Goal: Information Seeking & Learning: Learn about a topic

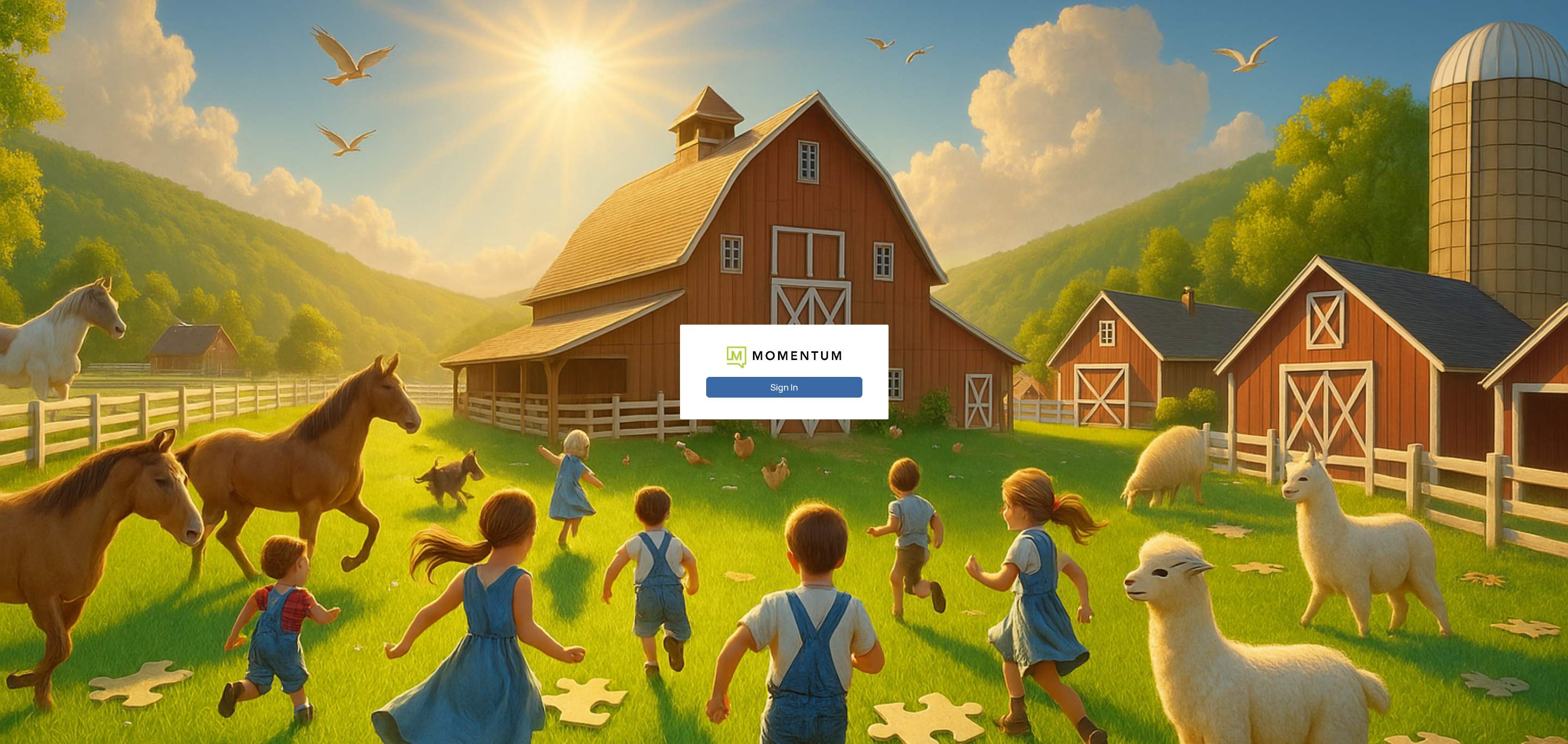
click at [787, 390] on button "Sign In" at bounding box center [784, 387] width 156 height 21
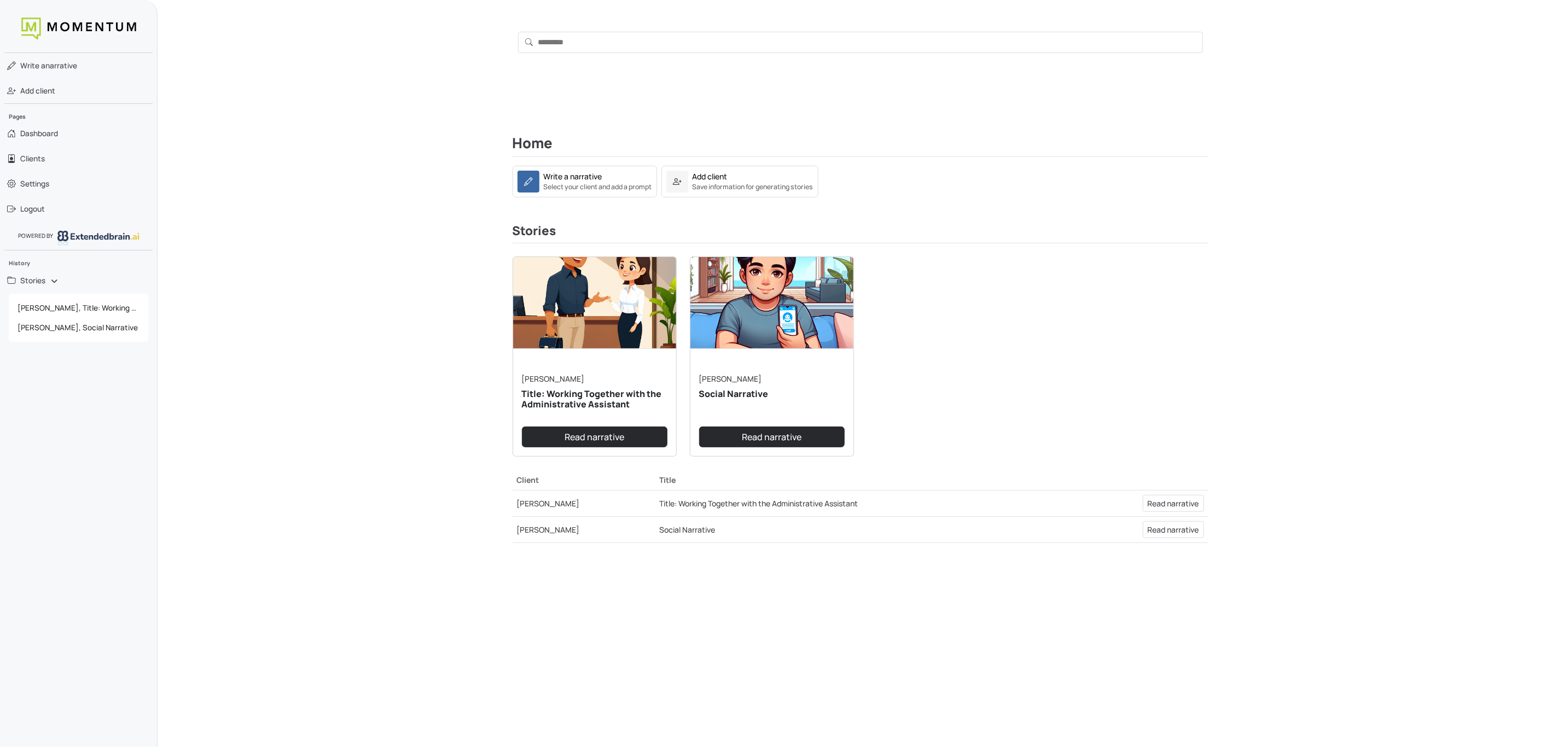
click at [628, 314] on img at bounding box center [594, 303] width 163 height 92
click at [614, 437] on link "Read narrative" at bounding box center [594, 437] width 145 height 21
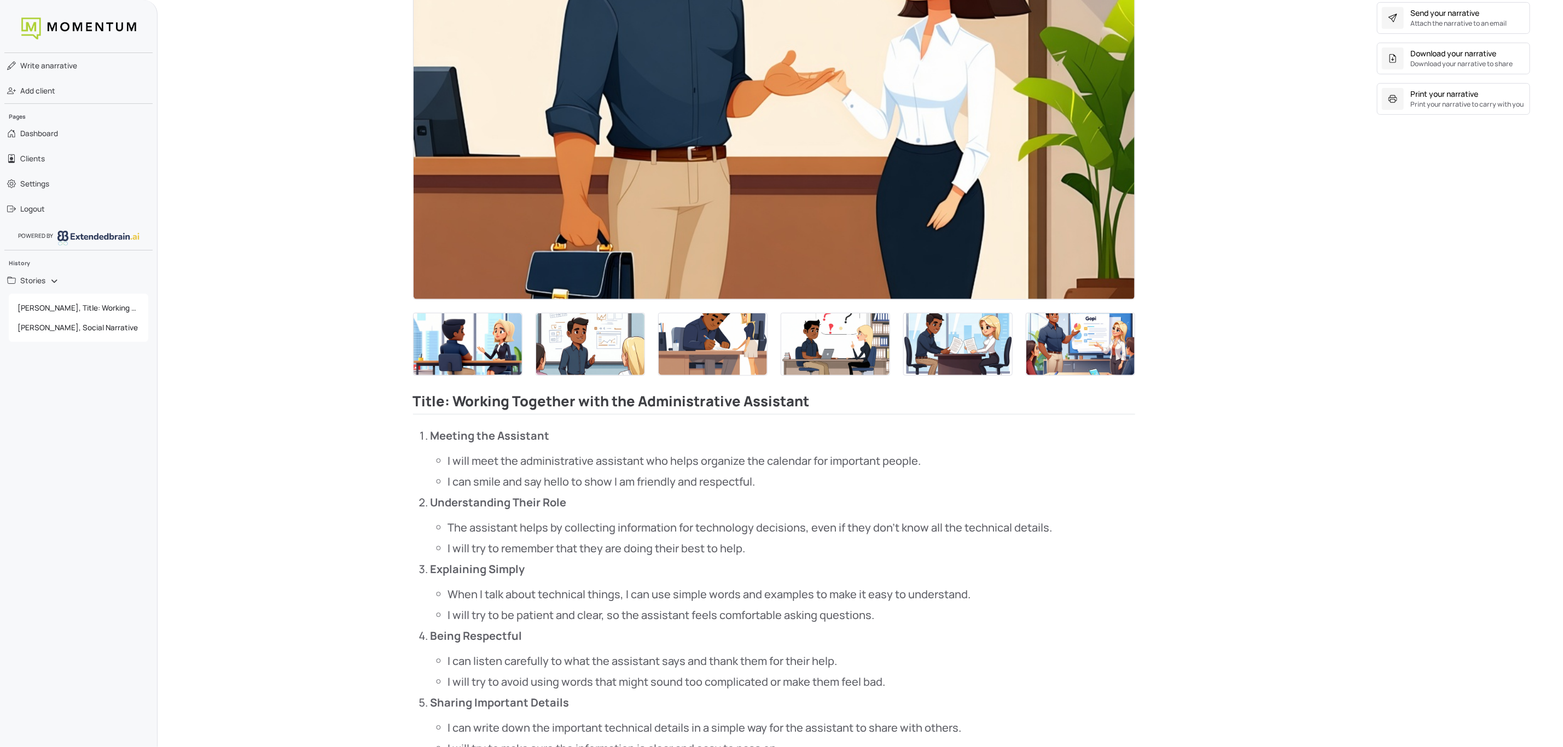
scroll to position [410, 0]
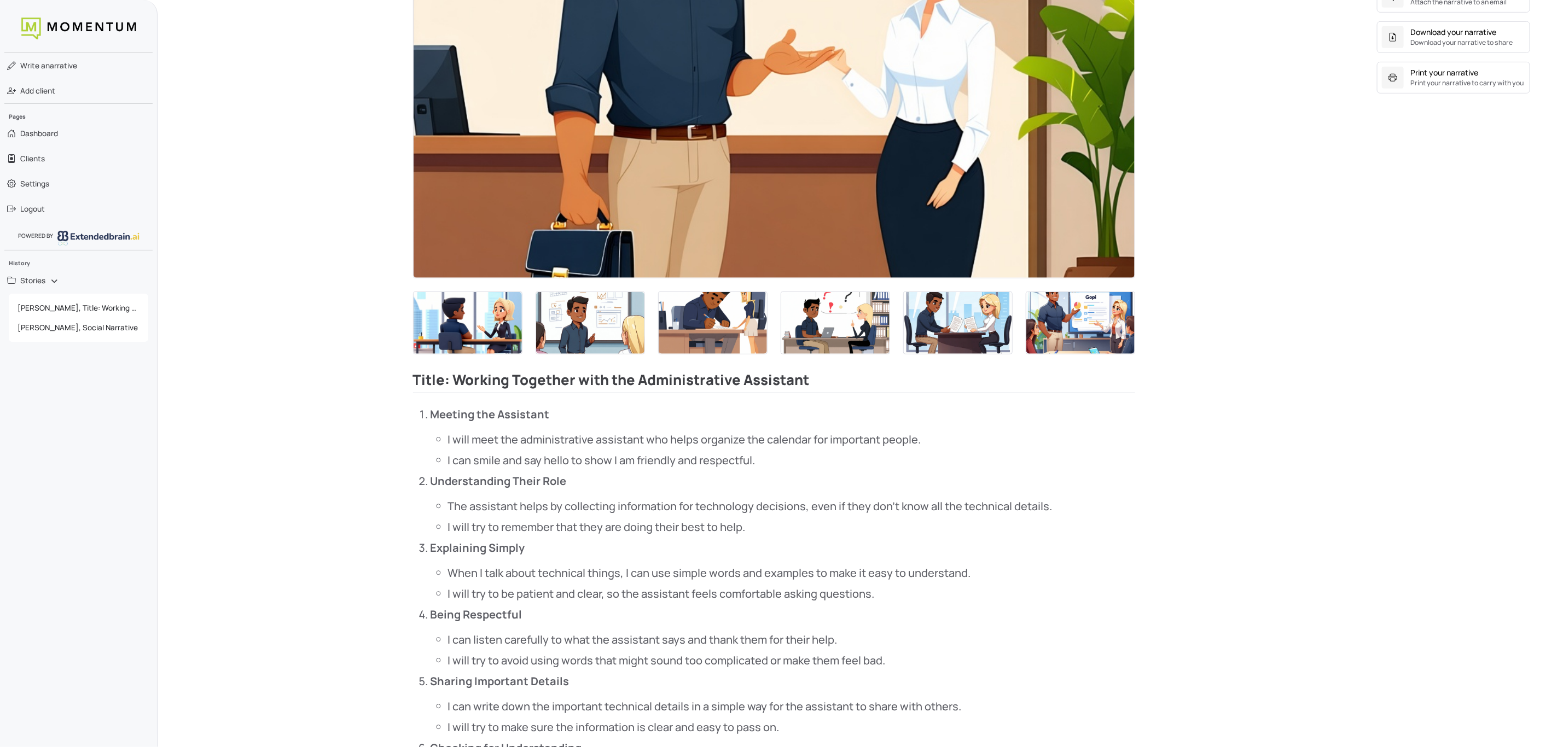
click at [479, 327] on img at bounding box center [468, 323] width 108 height 62
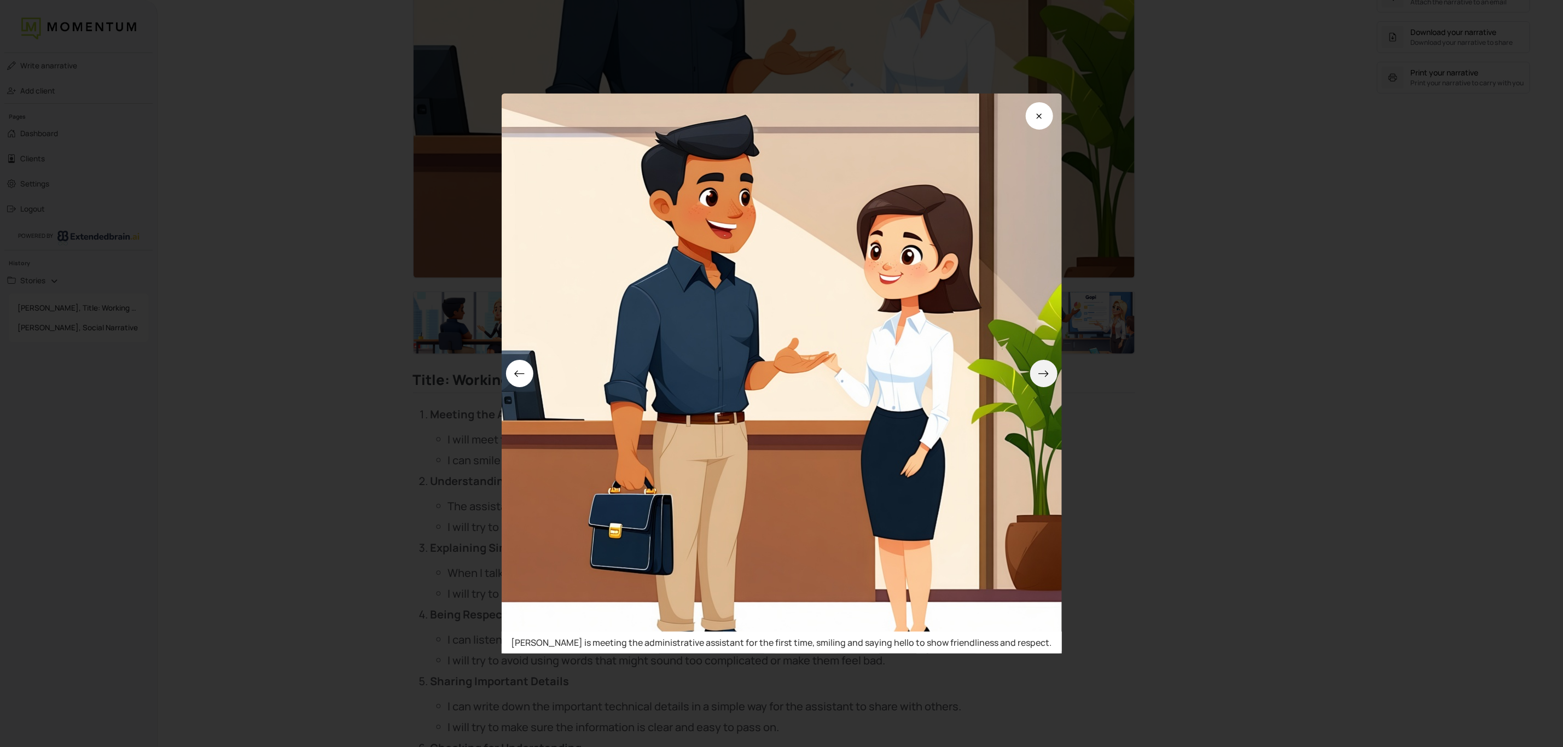
click at [1040, 370] on button at bounding box center [1043, 373] width 27 height 27
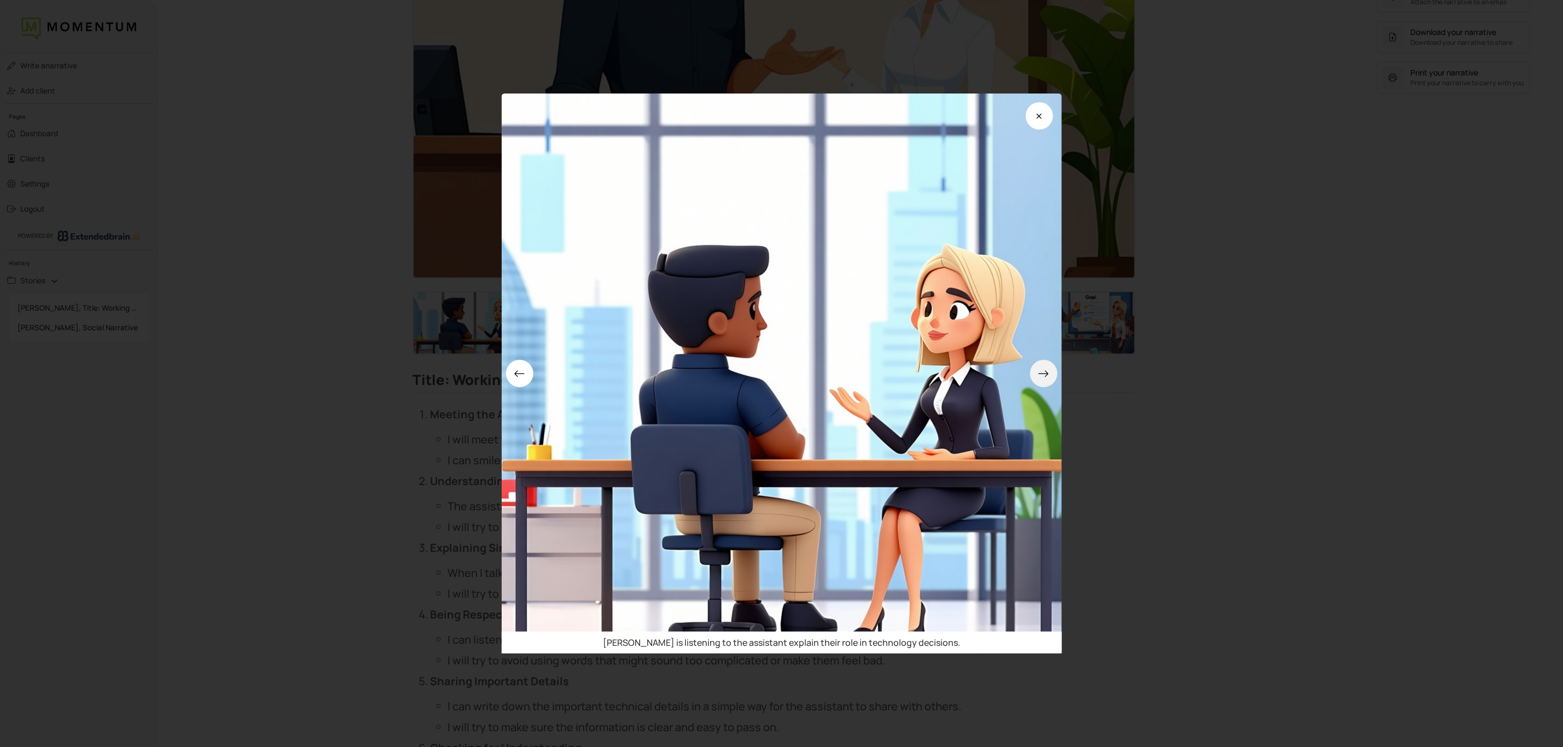
click at [1039, 370] on button at bounding box center [1043, 373] width 27 height 27
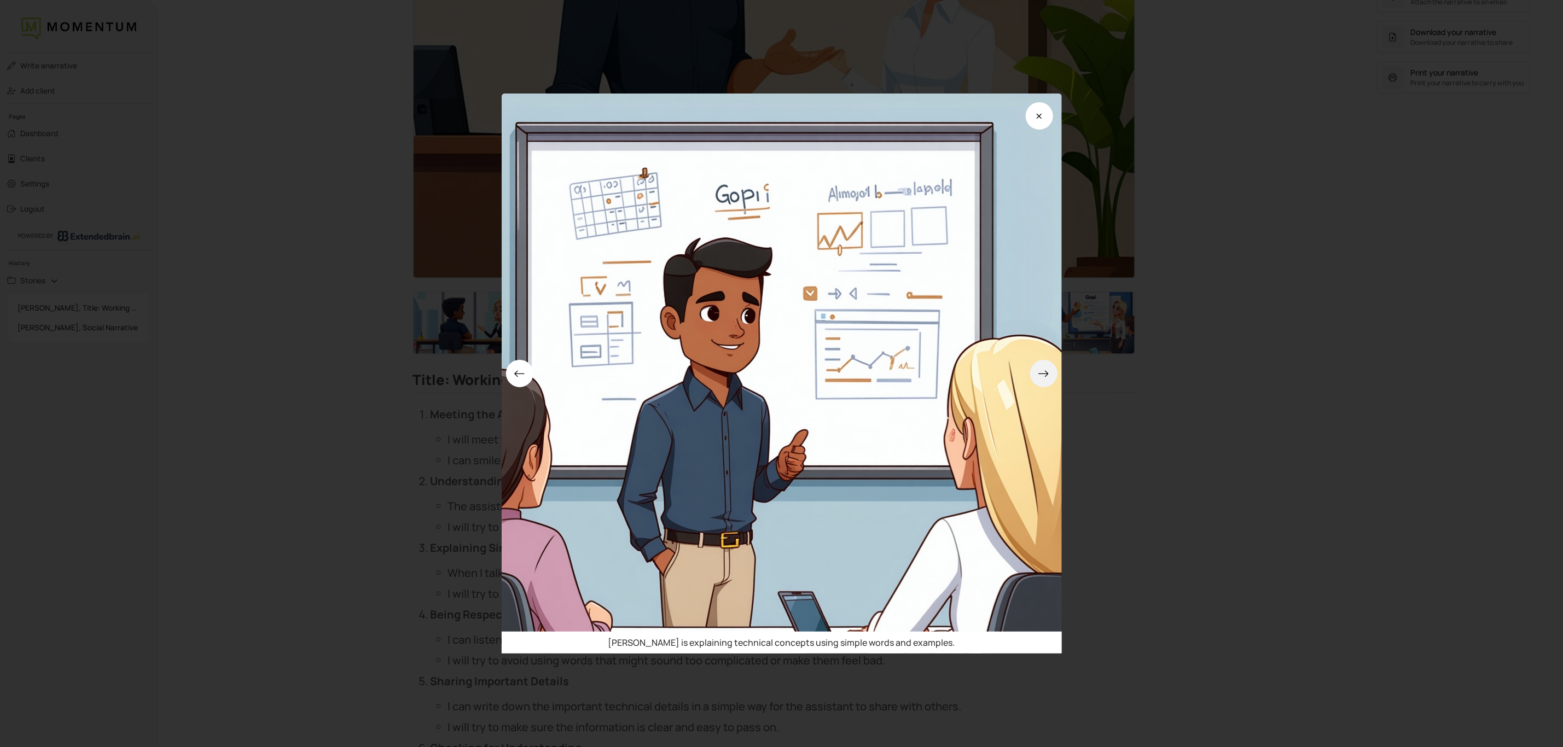
click at [1039, 370] on button at bounding box center [1043, 373] width 27 height 27
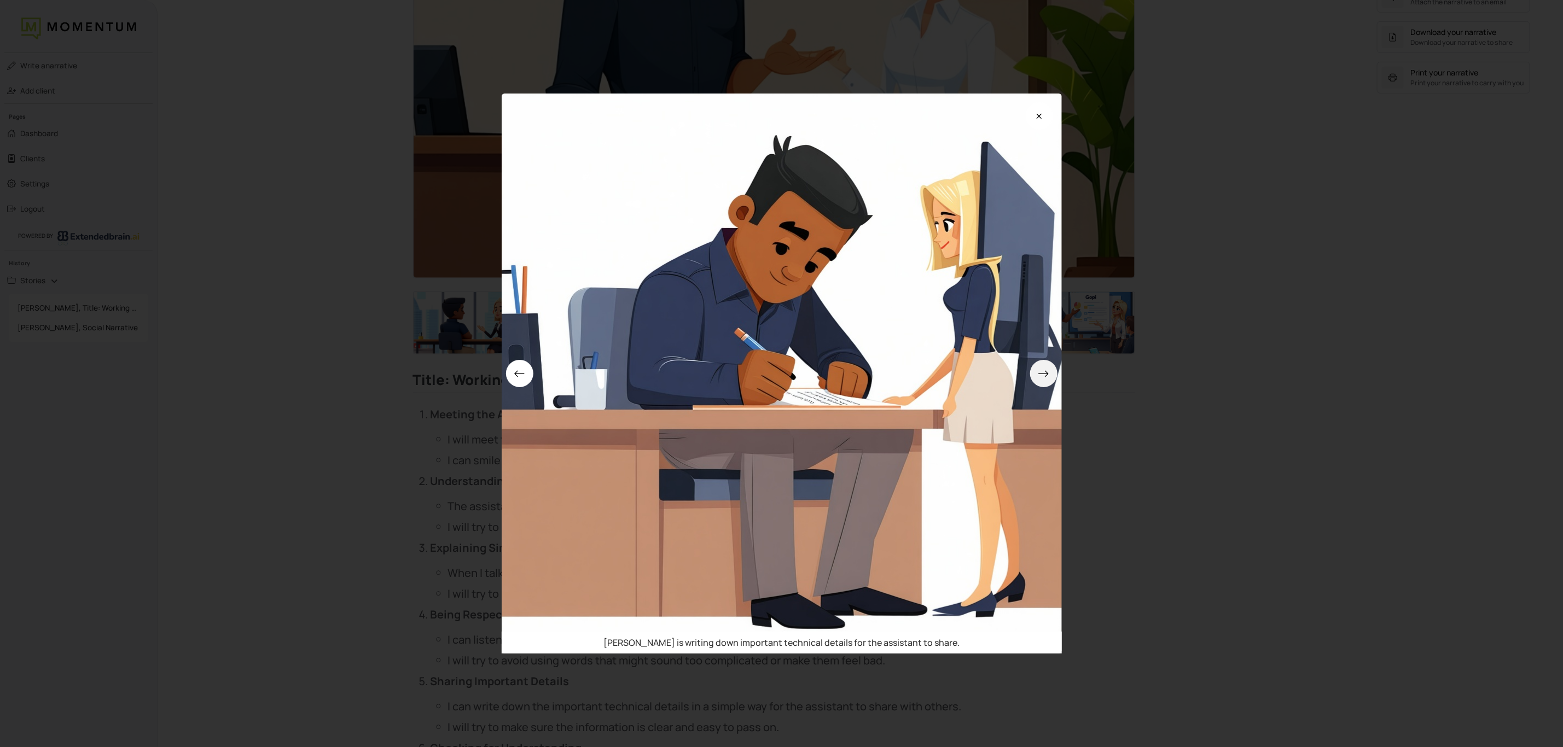
click at [1039, 370] on button at bounding box center [1043, 373] width 27 height 27
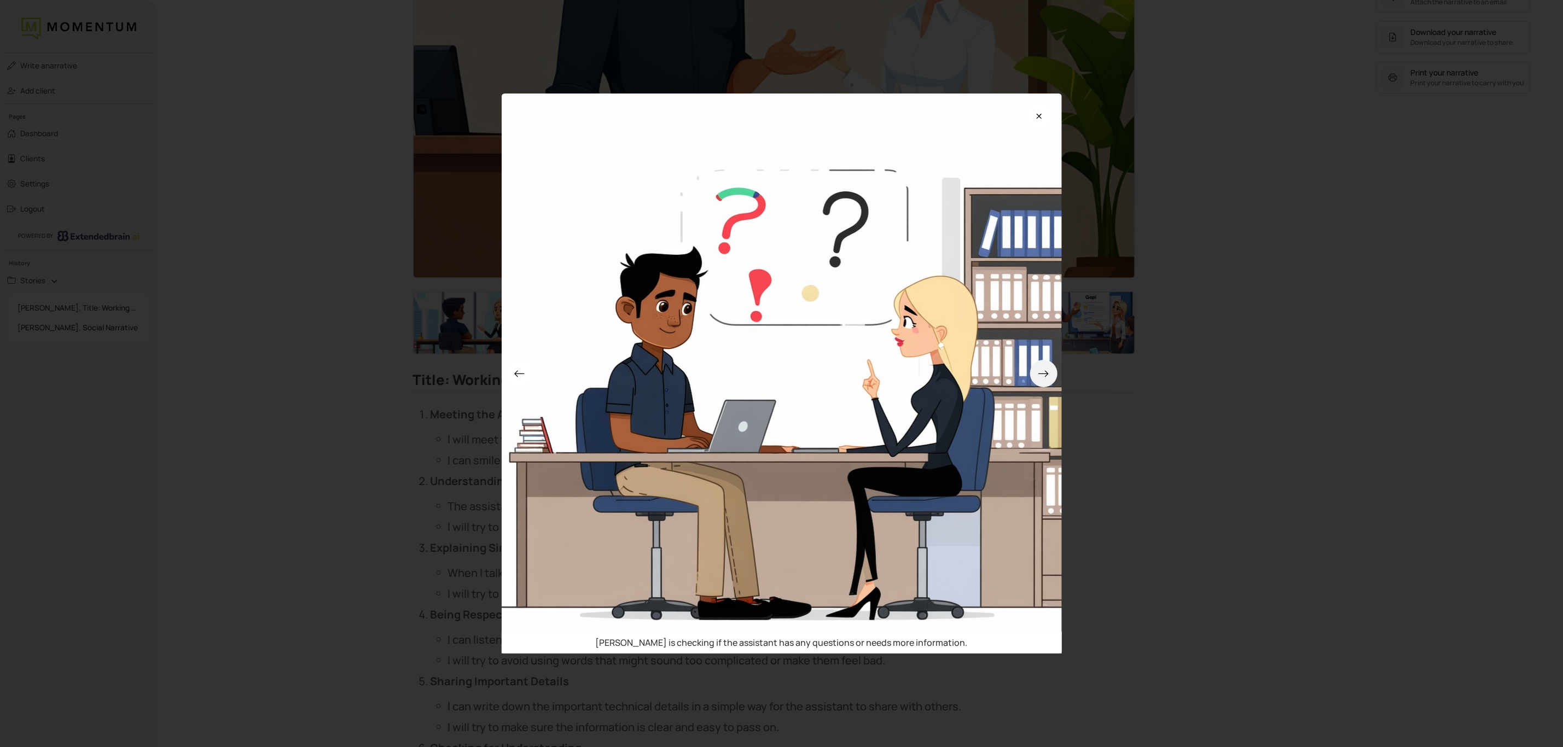
click at [1039, 370] on button at bounding box center [1043, 373] width 27 height 27
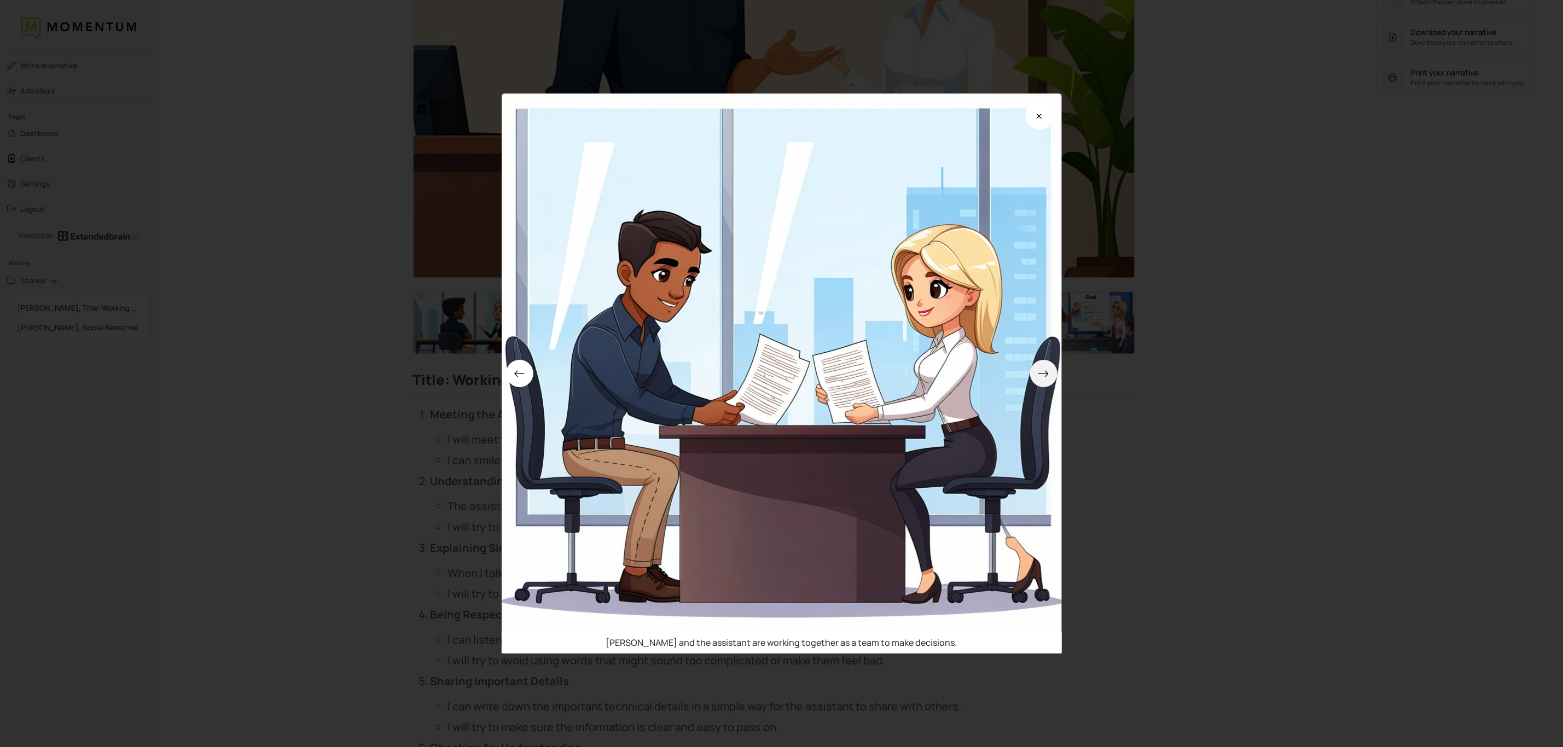
click at [1057, 368] on button at bounding box center [1043, 373] width 27 height 27
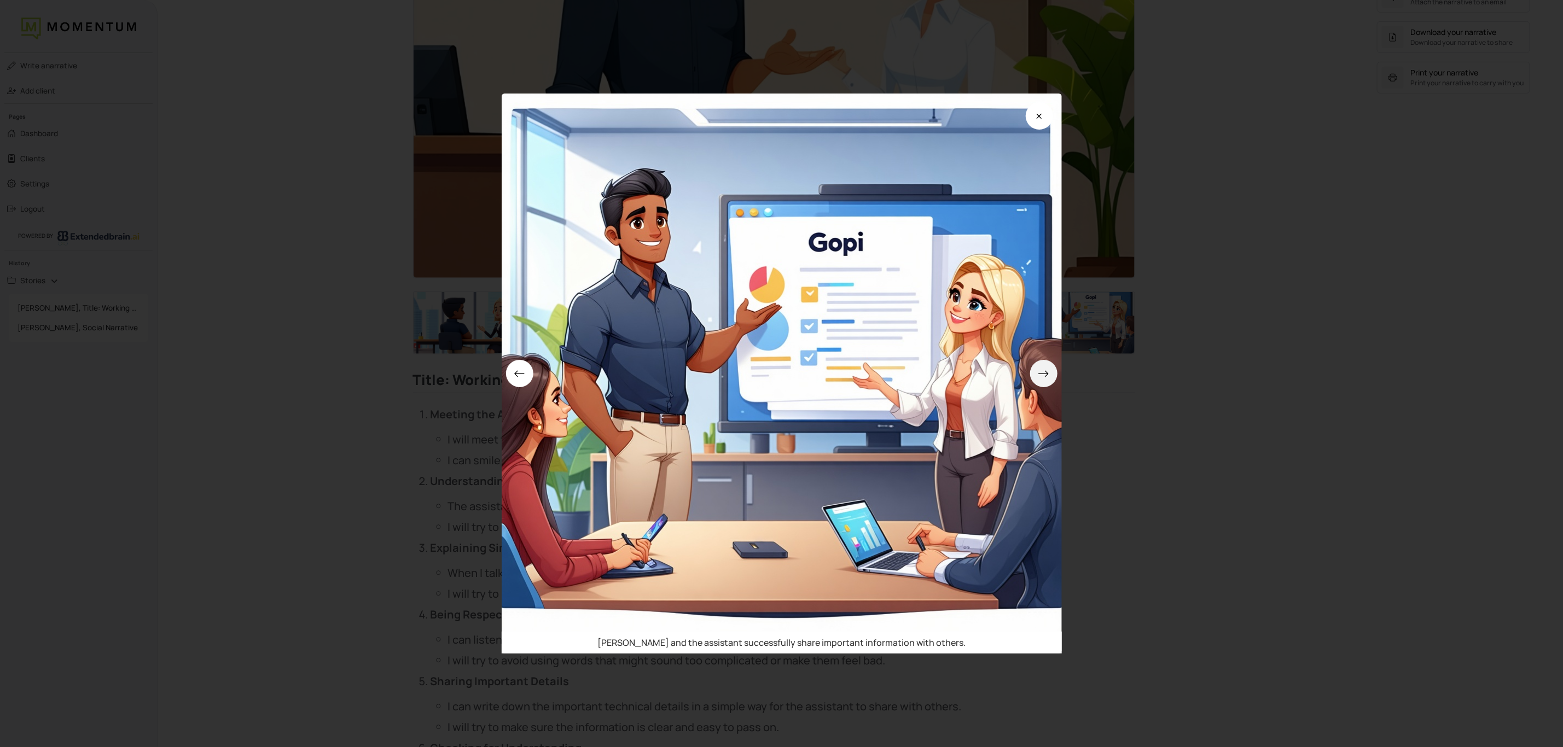
click at [1057, 368] on button at bounding box center [1043, 373] width 27 height 27
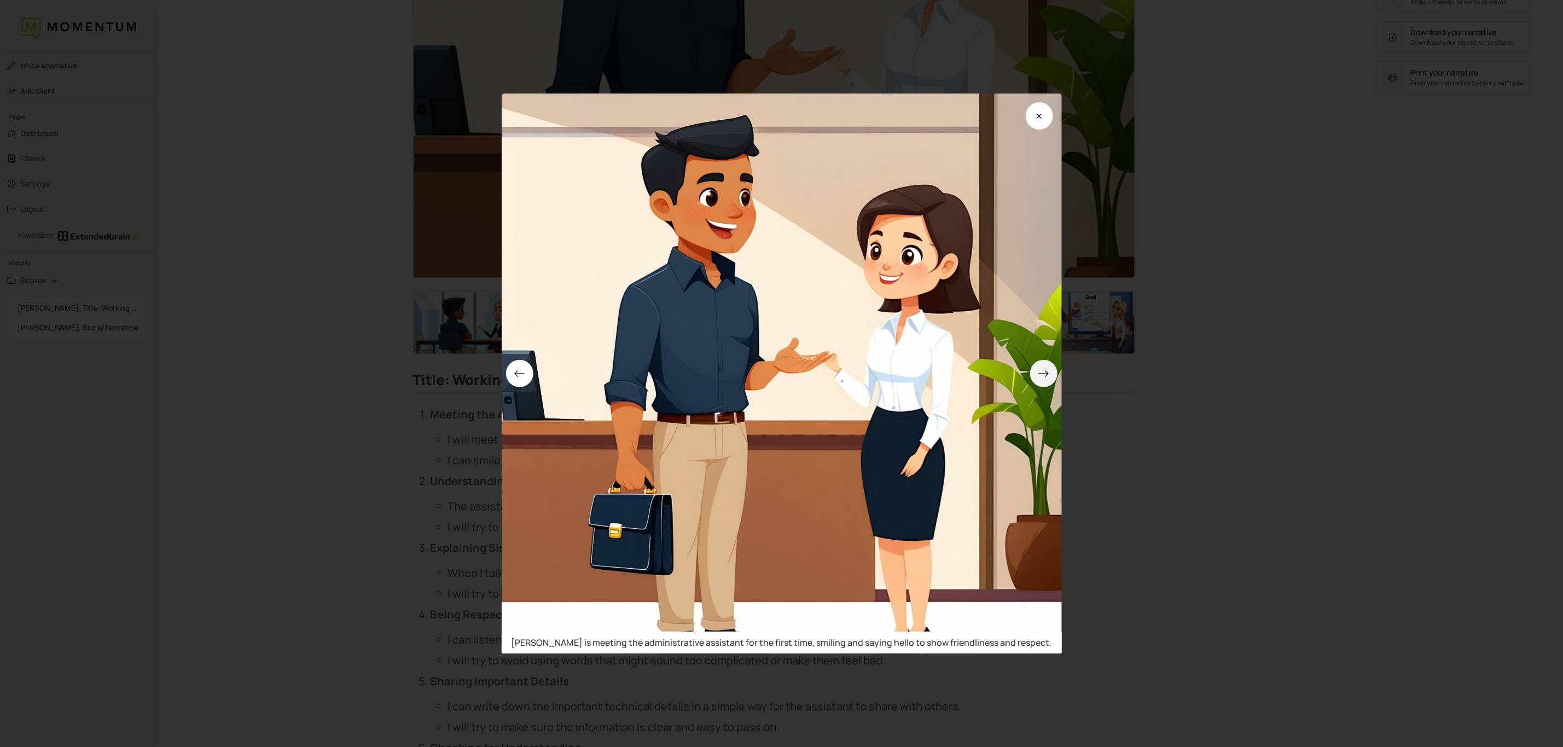
click at [1043, 381] on button at bounding box center [1043, 373] width 27 height 27
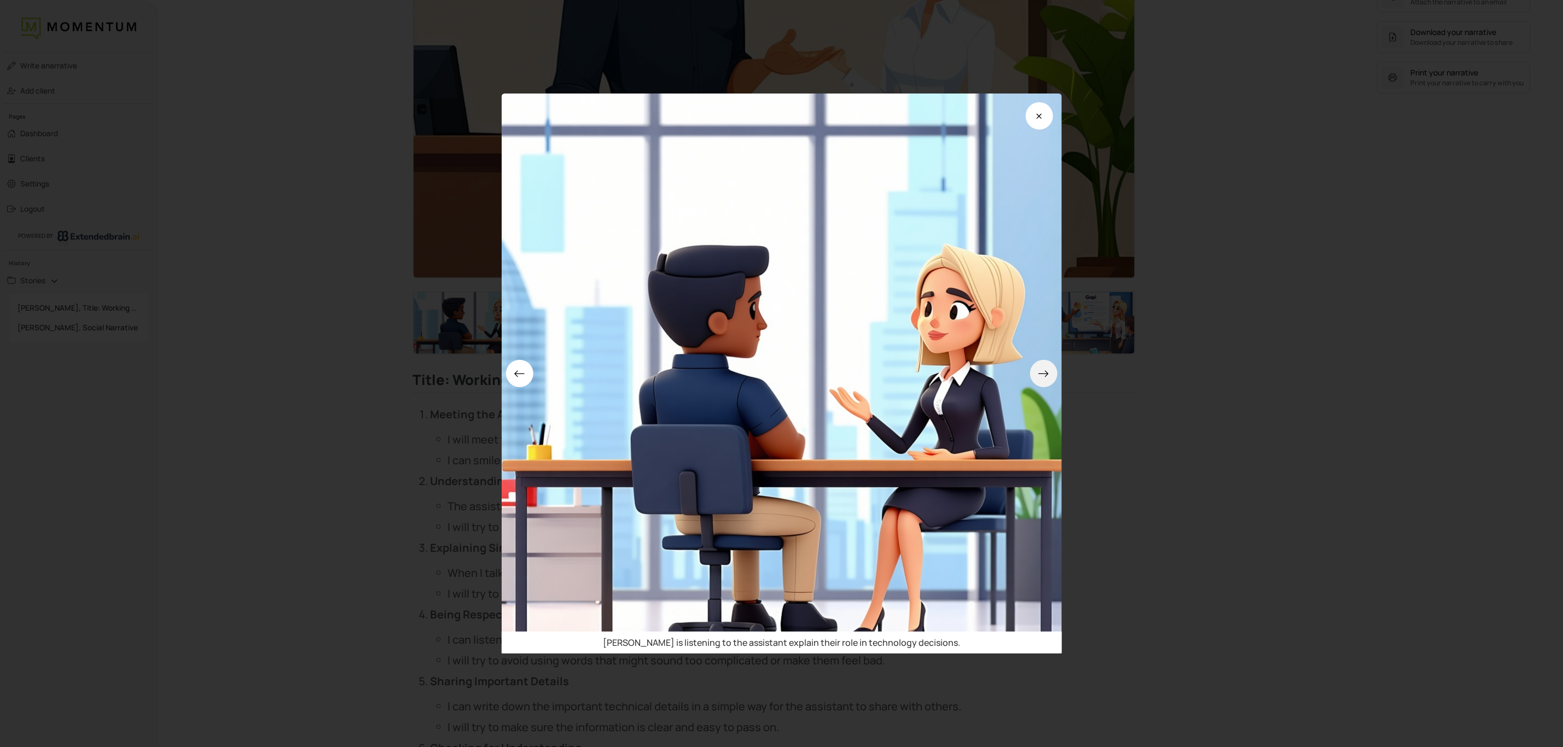
click at [1049, 370] on icon at bounding box center [1043, 373] width 11 height 11
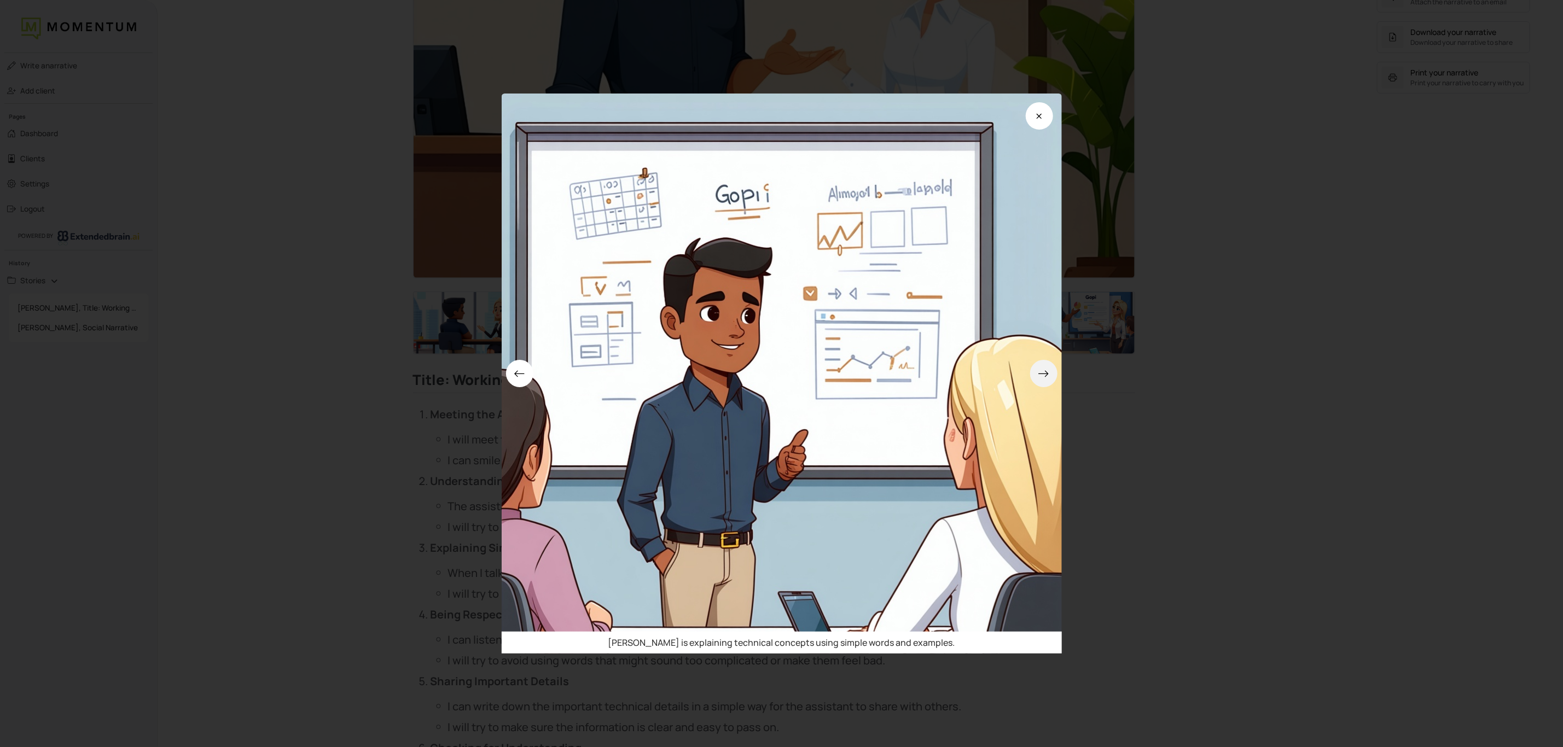
click at [1049, 370] on icon at bounding box center [1043, 373] width 11 height 11
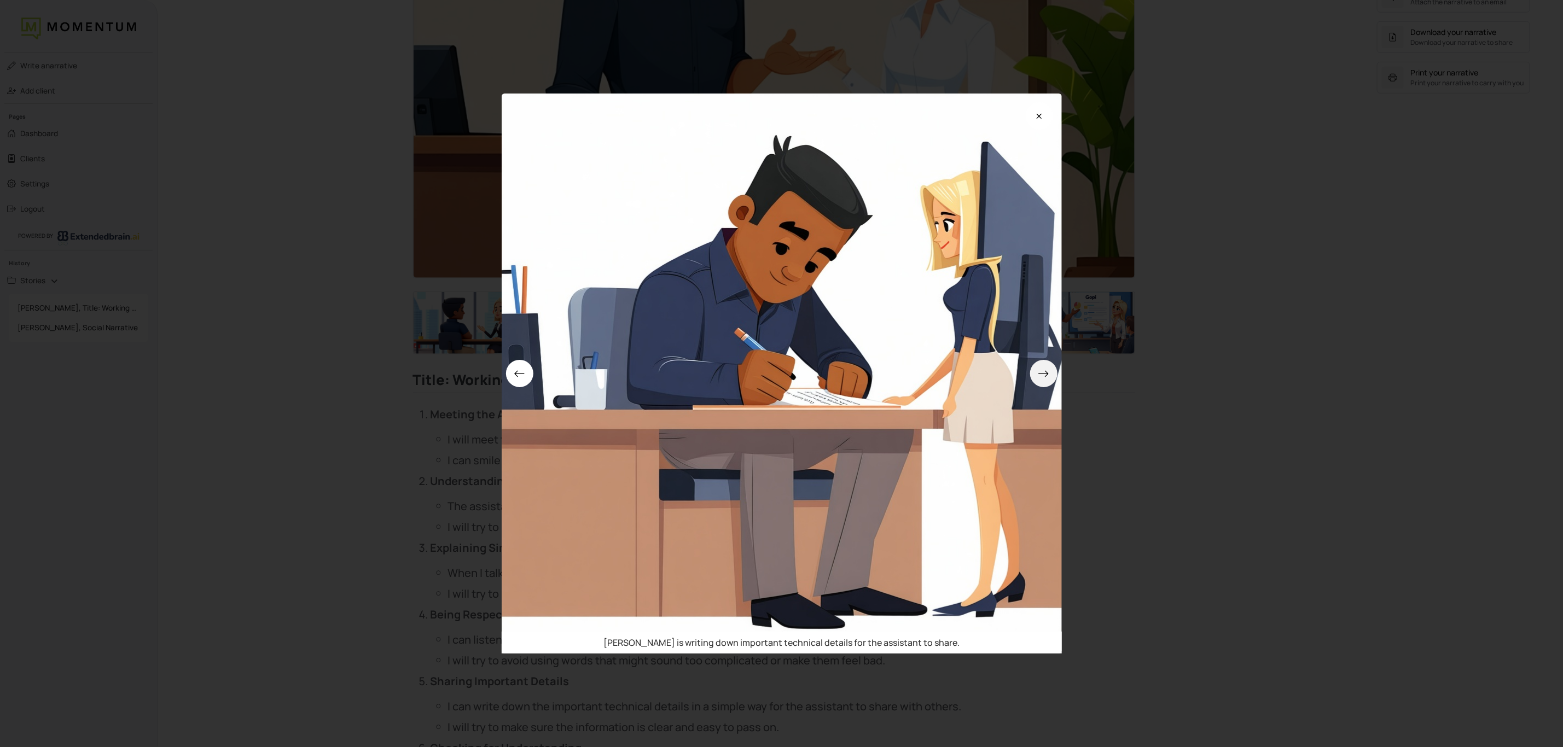
click at [1049, 370] on icon at bounding box center [1043, 373] width 11 height 11
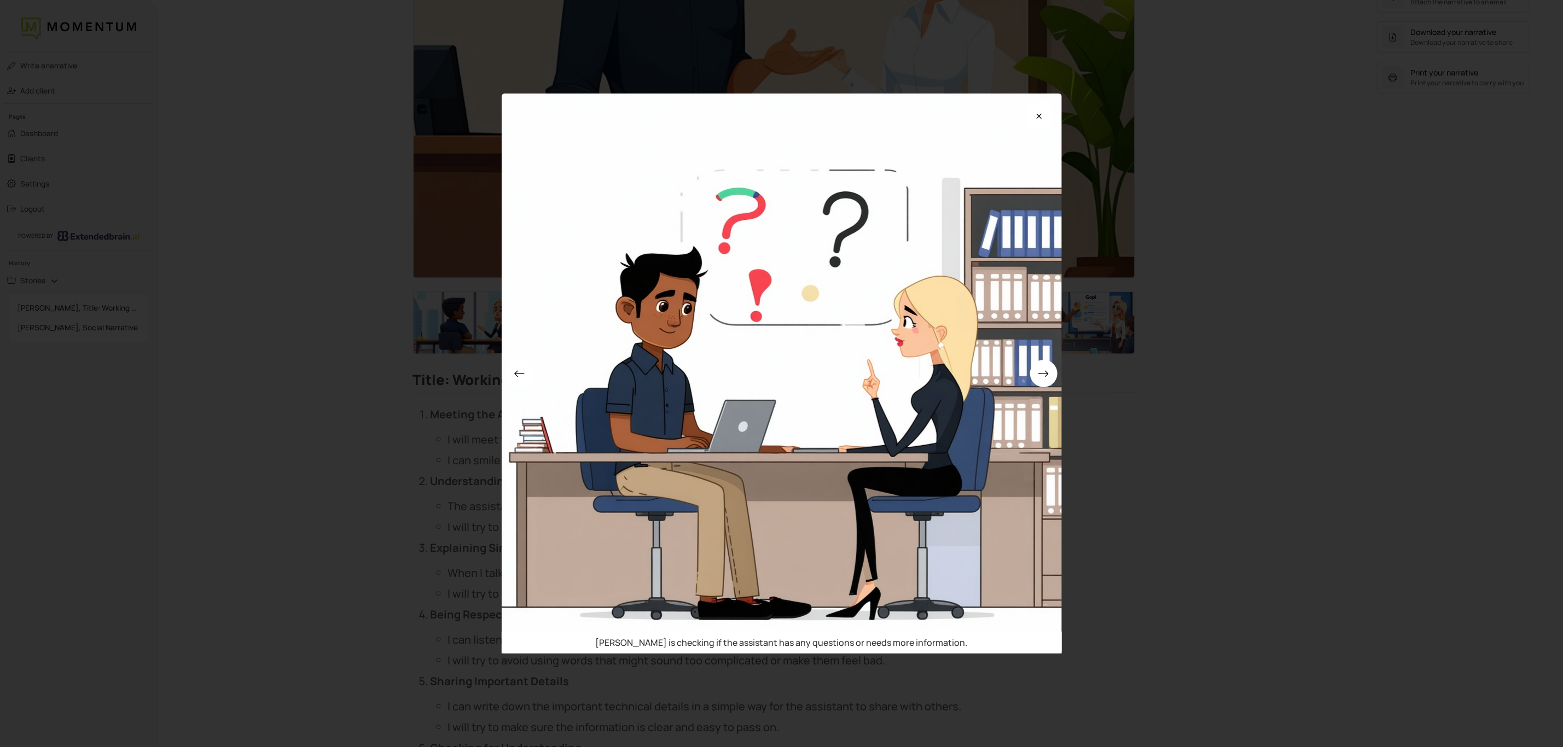
click at [1388, 439] on div "[PERSON_NAME] is checking if the assistant has any questions or needs more info…" at bounding box center [781, 373] width 1563 height 747
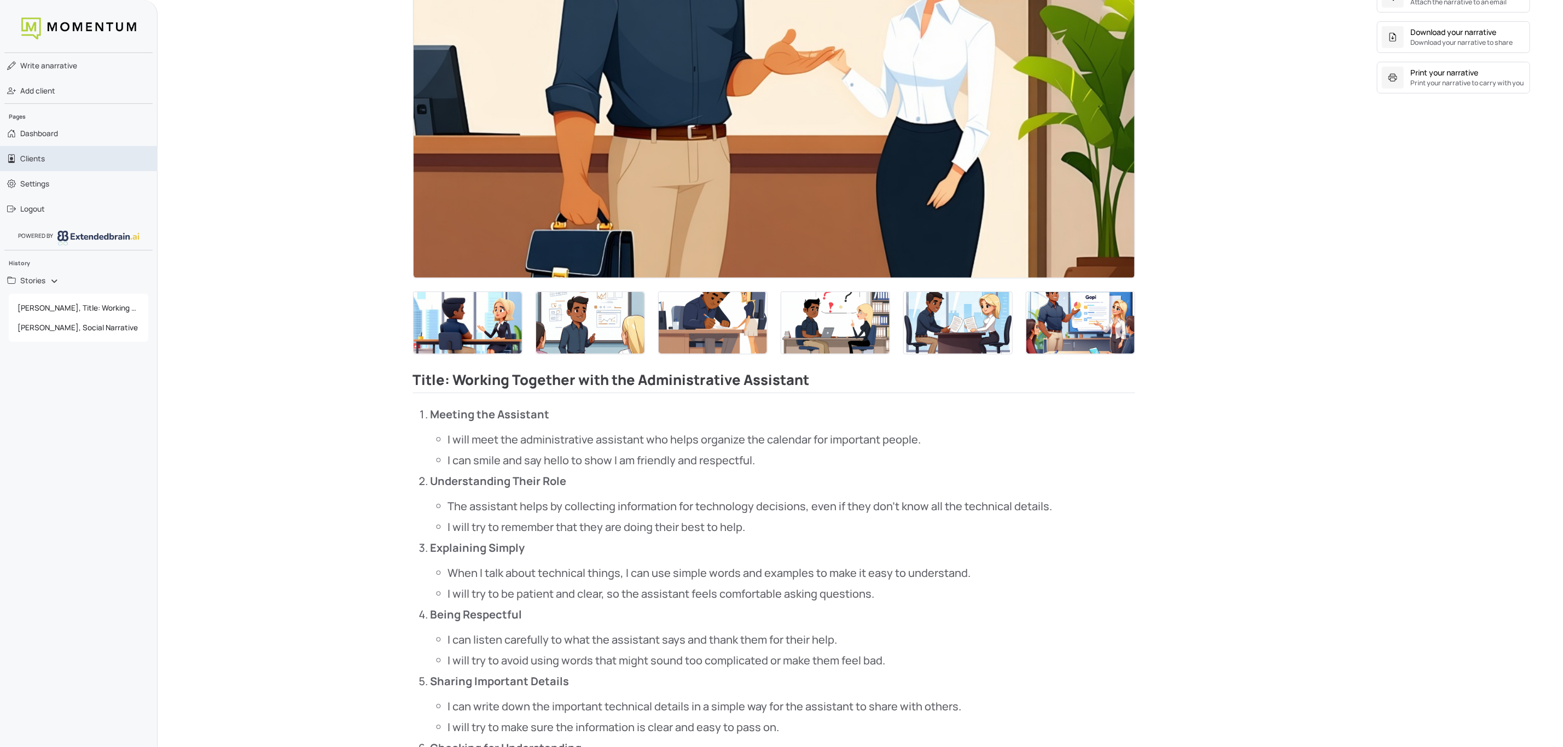
click at [35, 153] on span "Clients" at bounding box center [32, 158] width 25 height 11
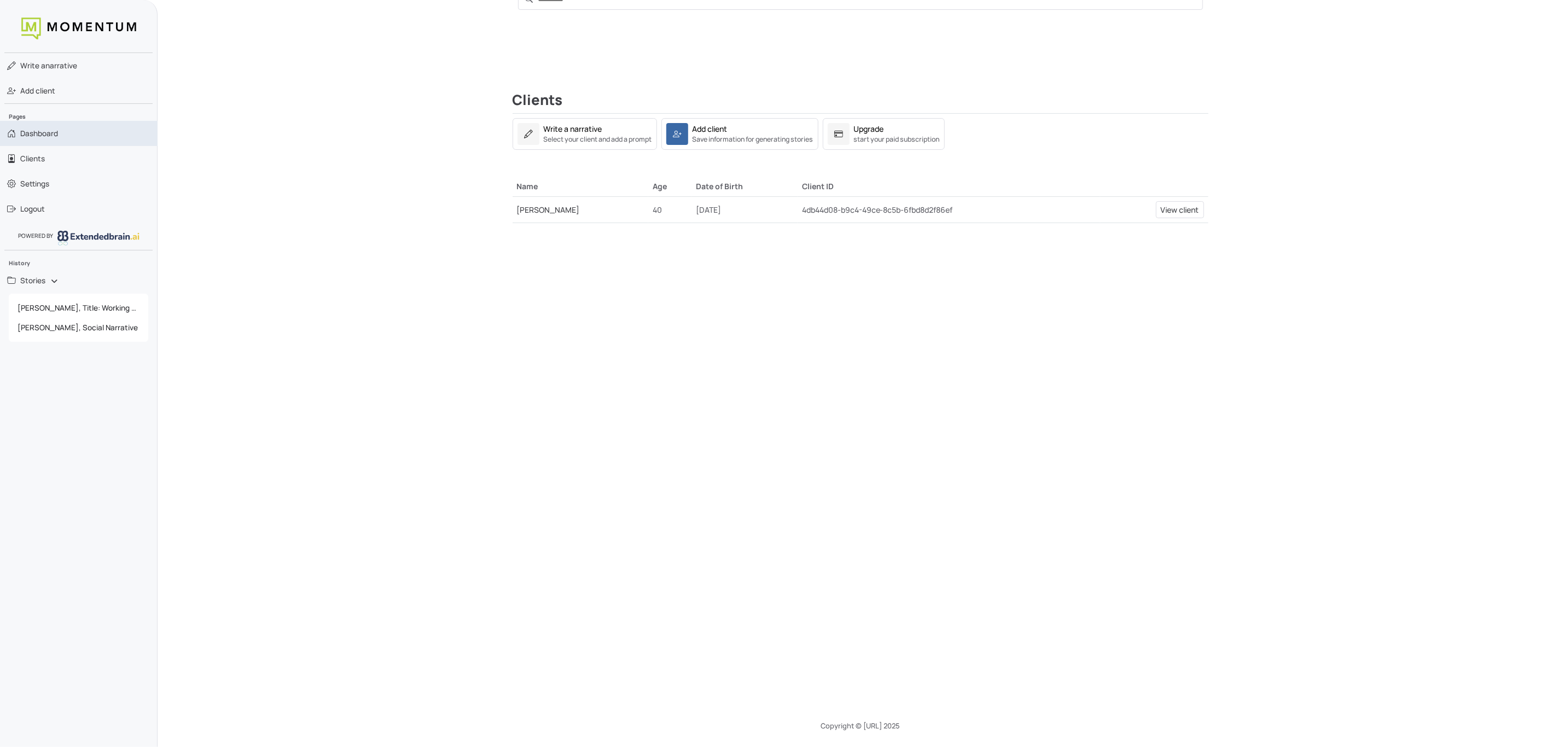
click at [44, 136] on span "Dashboard" at bounding box center [39, 133] width 38 height 11
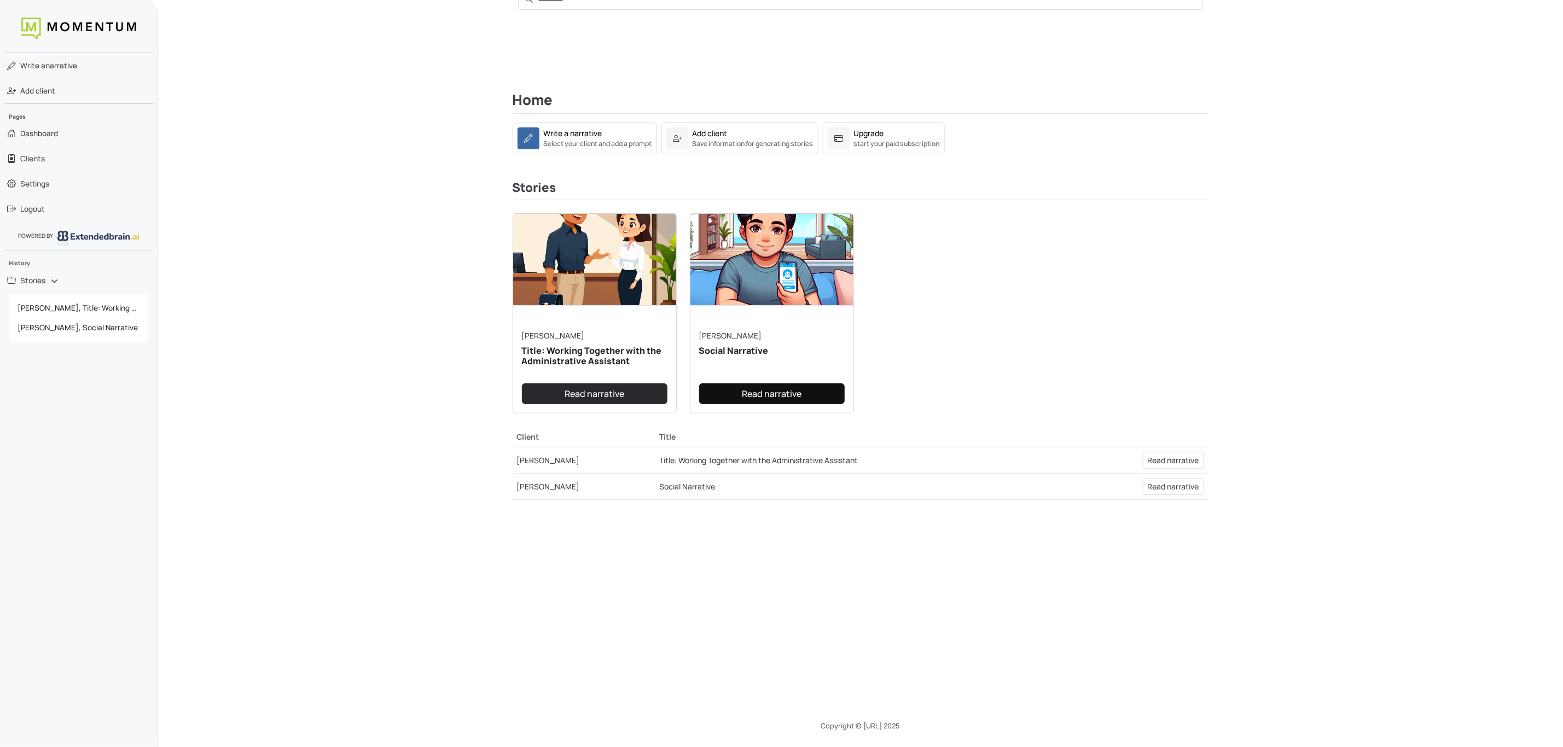
click at [761, 392] on link "Read narrative" at bounding box center [771, 393] width 145 height 21
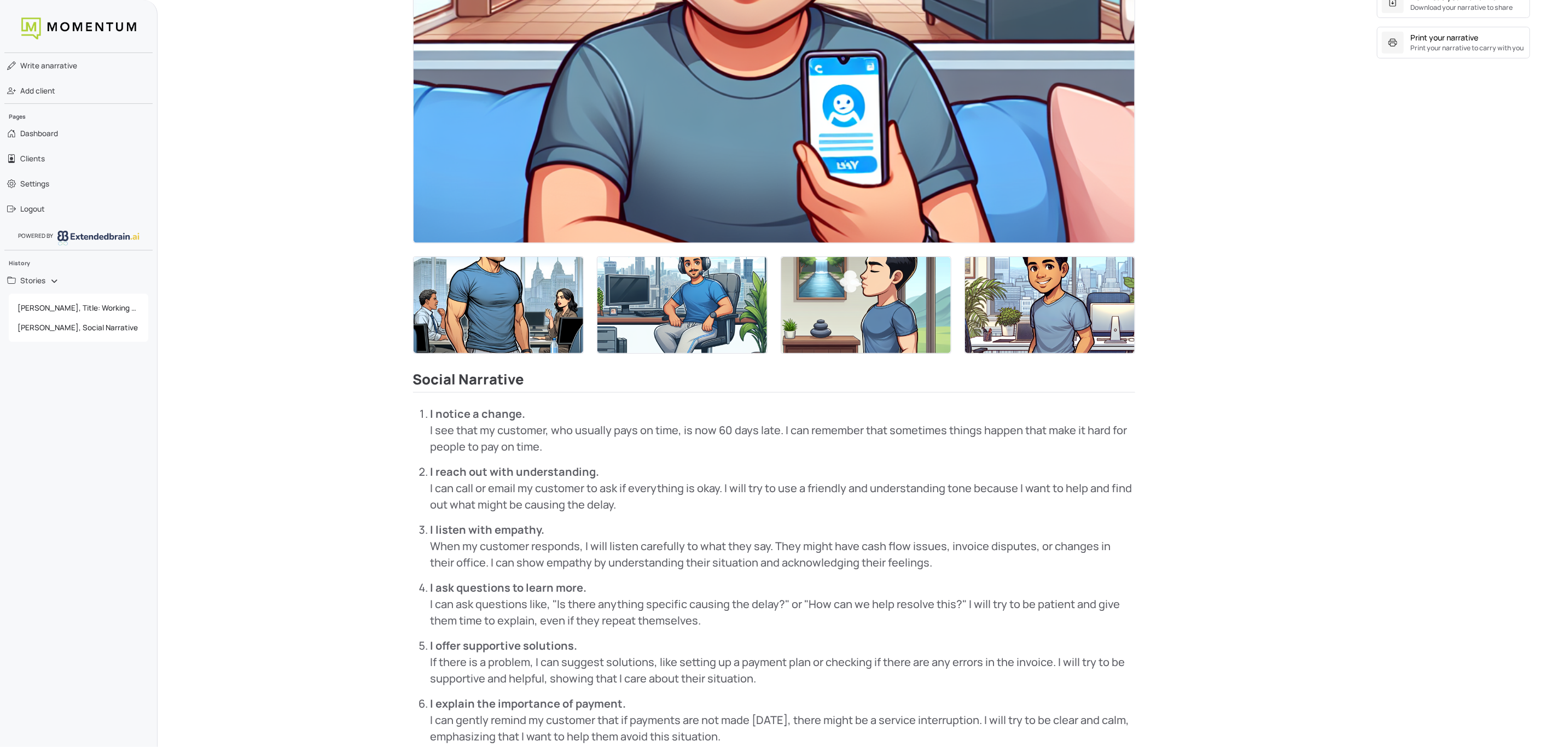
scroll to position [453, 0]
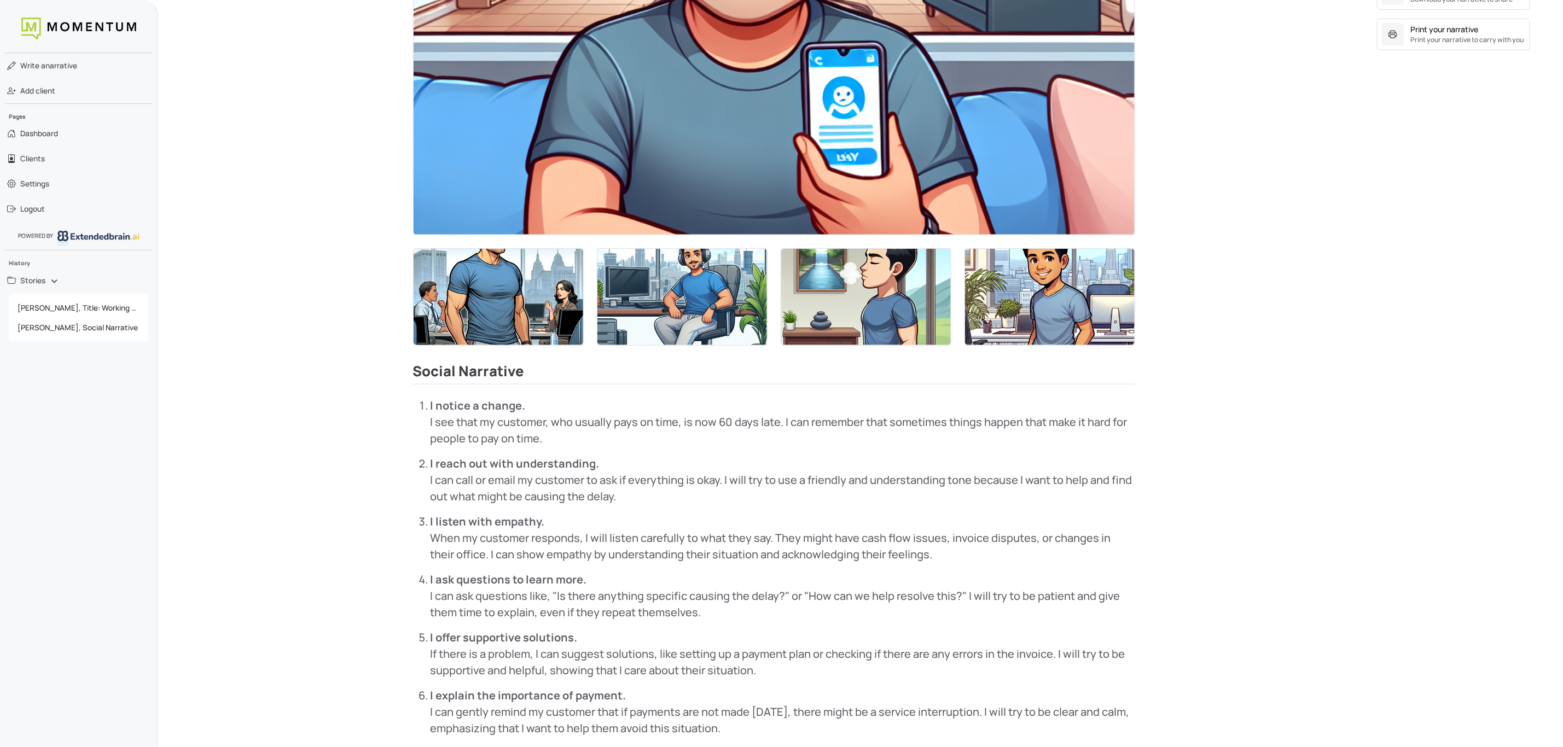
click at [550, 309] on img at bounding box center [499, 297] width 170 height 96
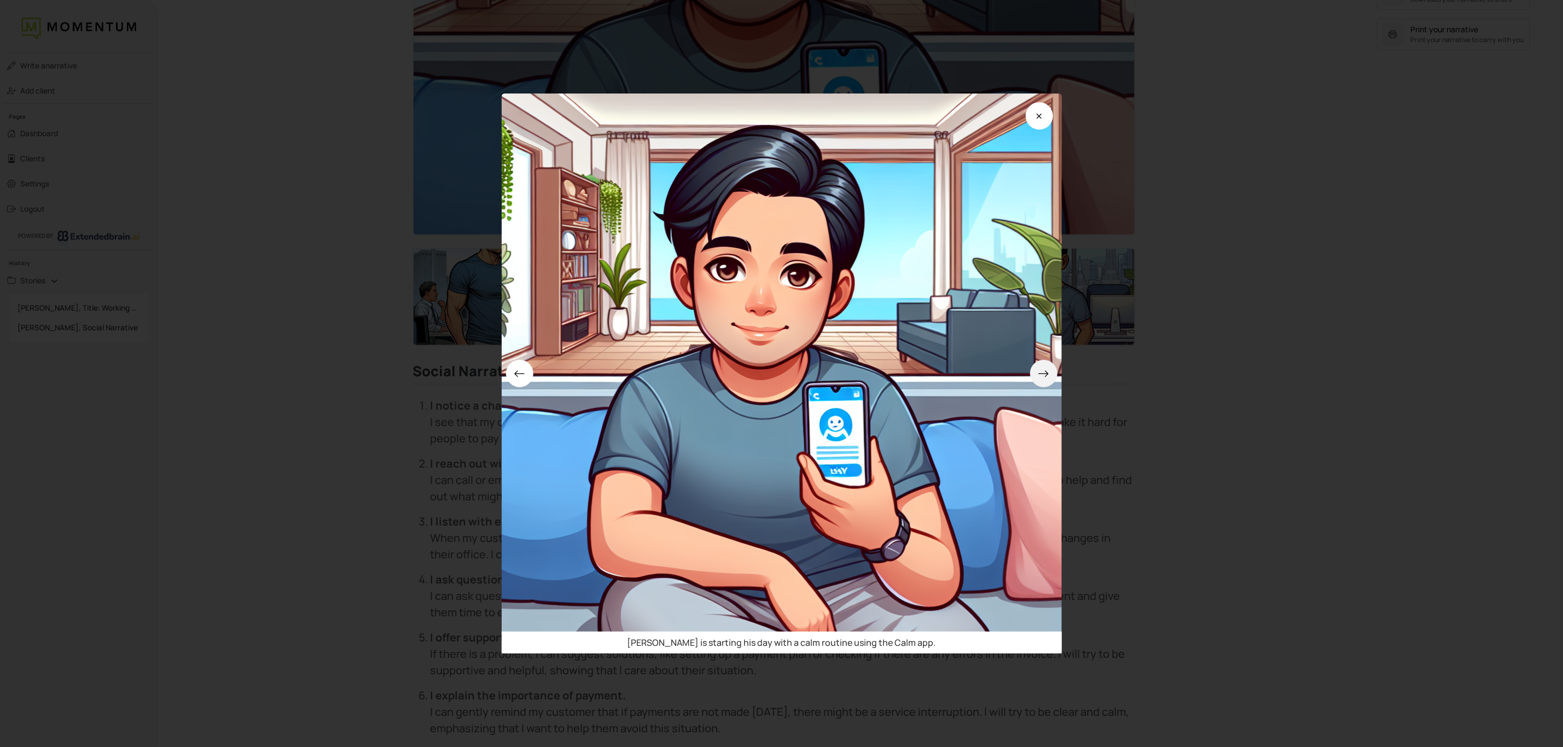
click at [1049, 370] on icon at bounding box center [1043, 373] width 11 height 11
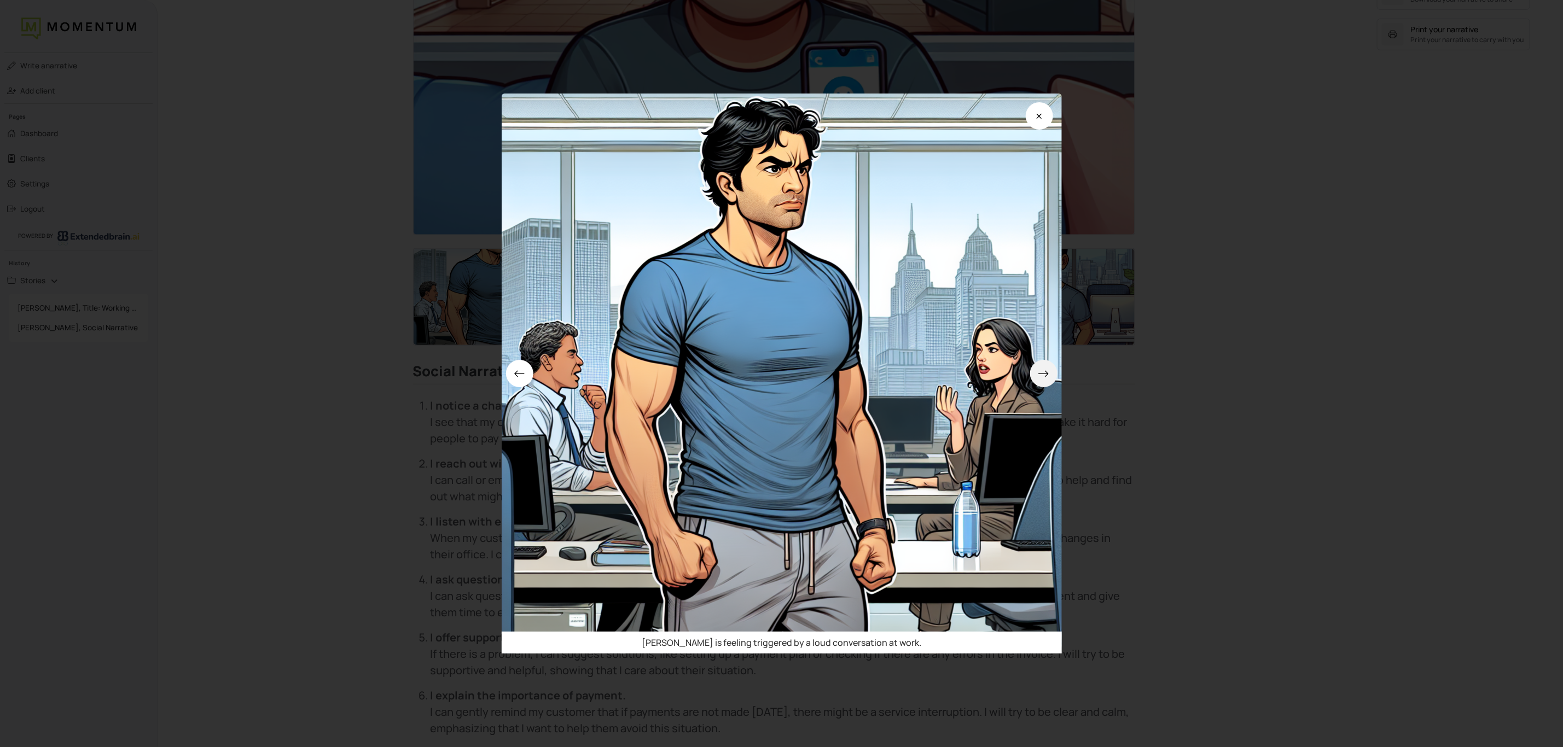
click at [1049, 370] on icon at bounding box center [1043, 373] width 11 height 11
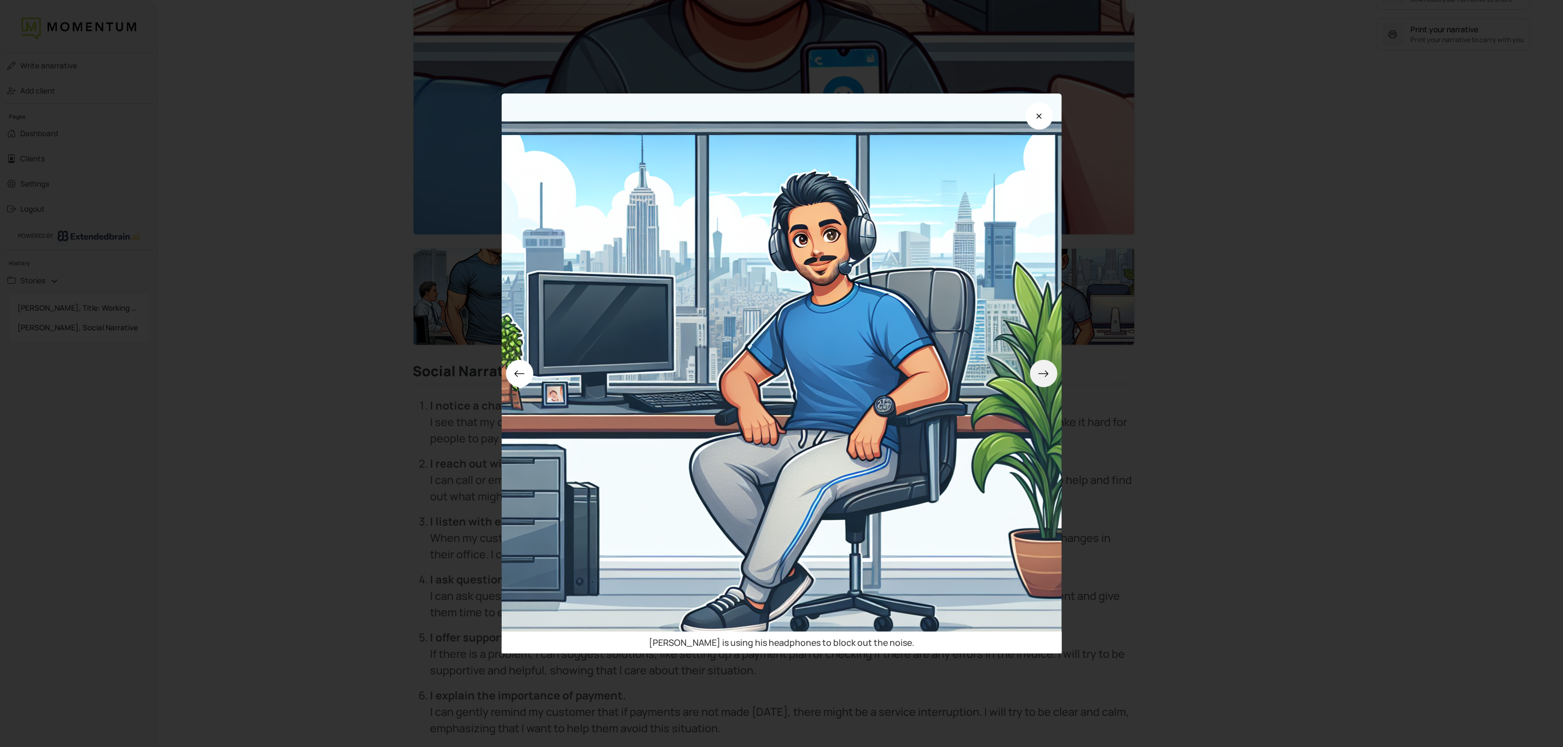
click at [1049, 370] on icon at bounding box center [1043, 373] width 11 height 11
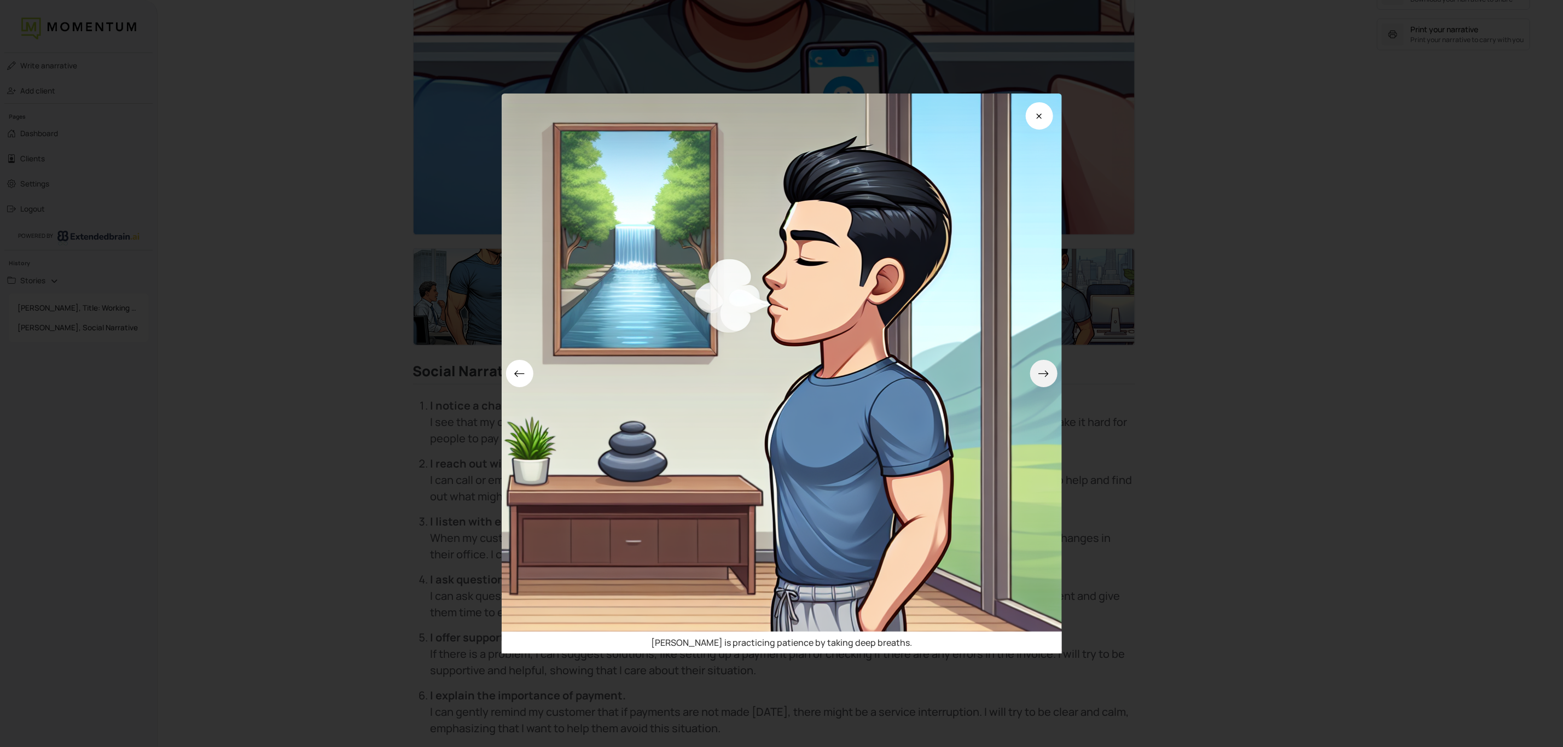
click at [1049, 370] on icon at bounding box center [1043, 373] width 11 height 11
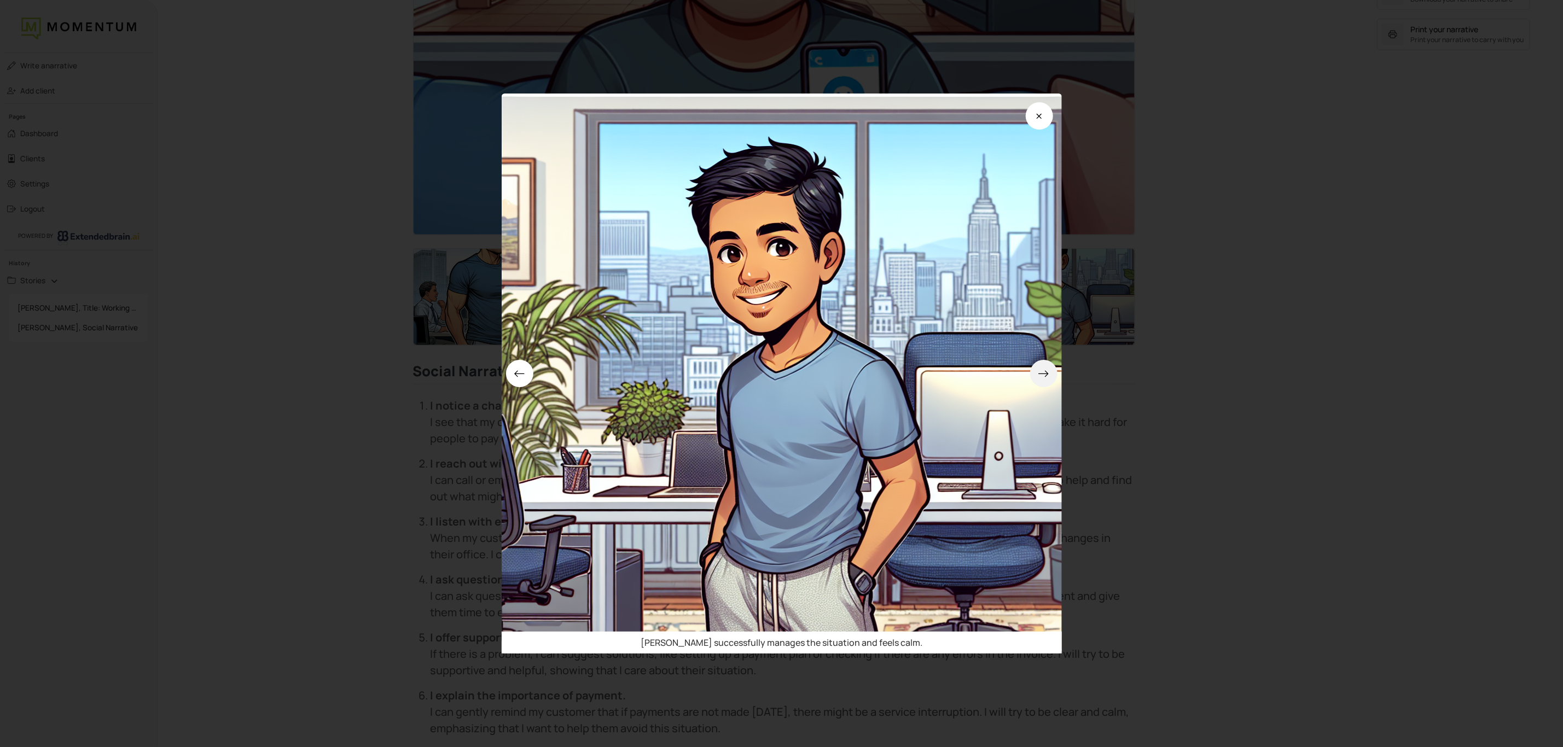
click at [1049, 370] on icon at bounding box center [1043, 373] width 11 height 11
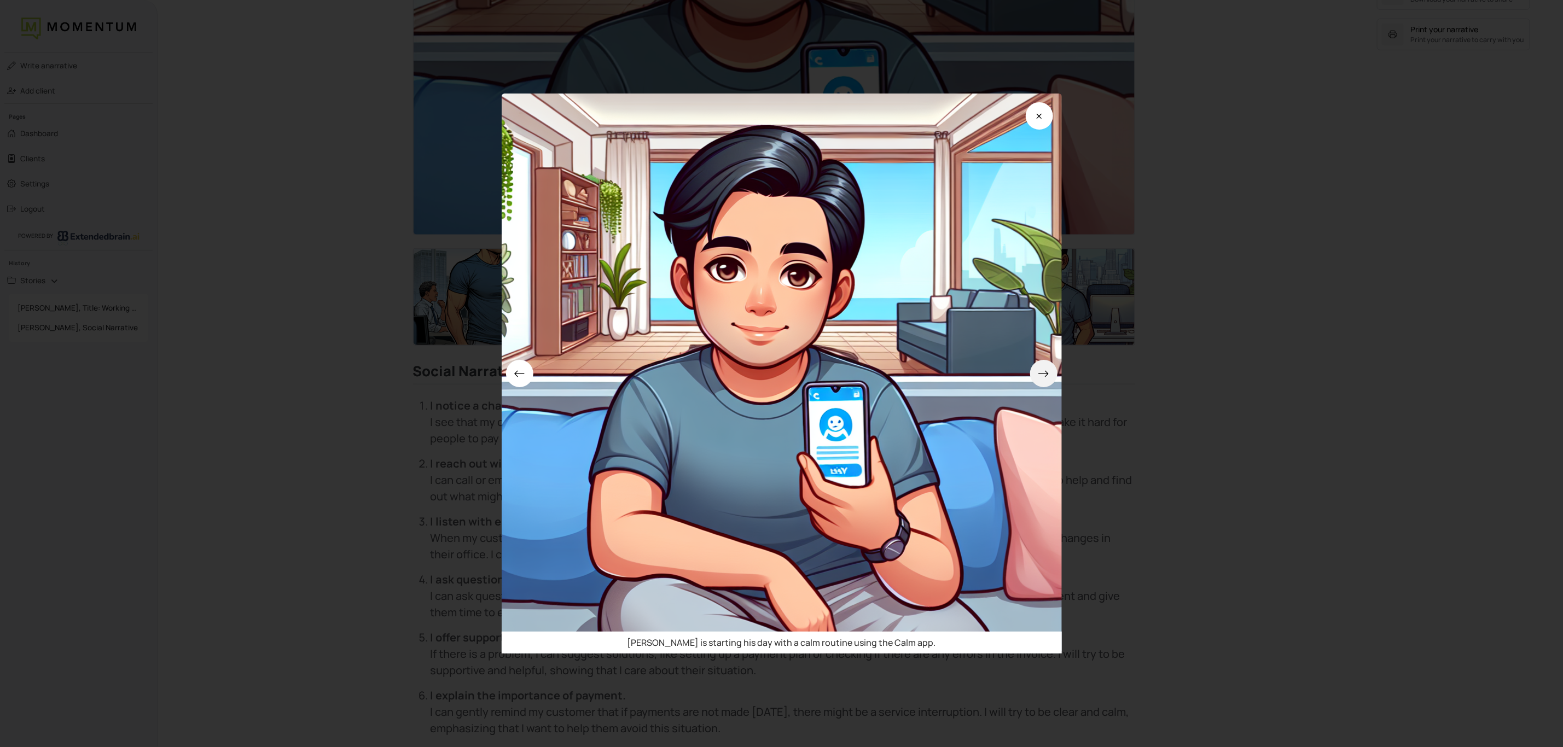
click at [1049, 370] on icon at bounding box center [1043, 373] width 11 height 11
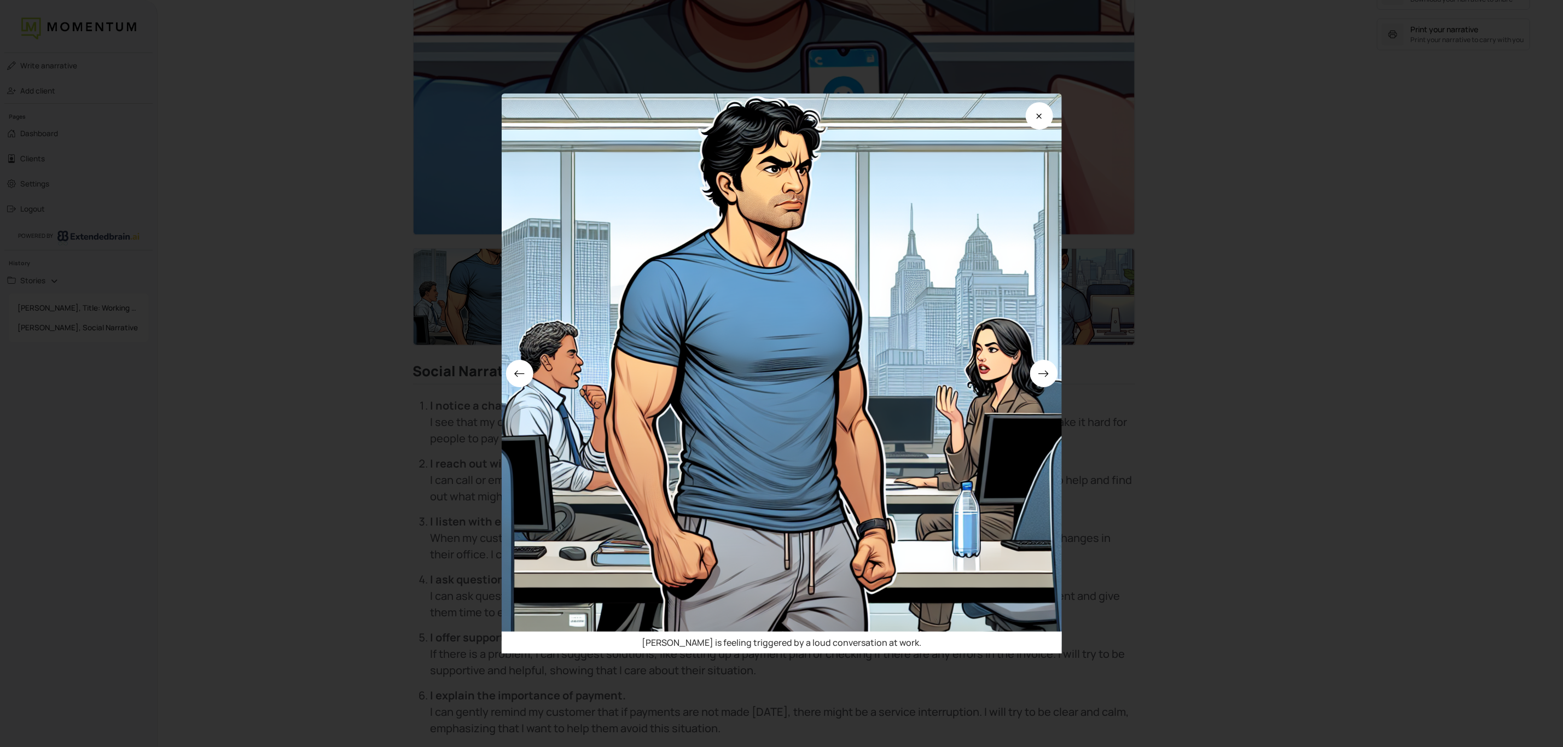
click at [1372, 404] on div "[PERSON_NAME] is feeling triggered by a loud conversation at work." at bounding box center [781, 373] width 1563 height 747
